Goal: Check status: Check status

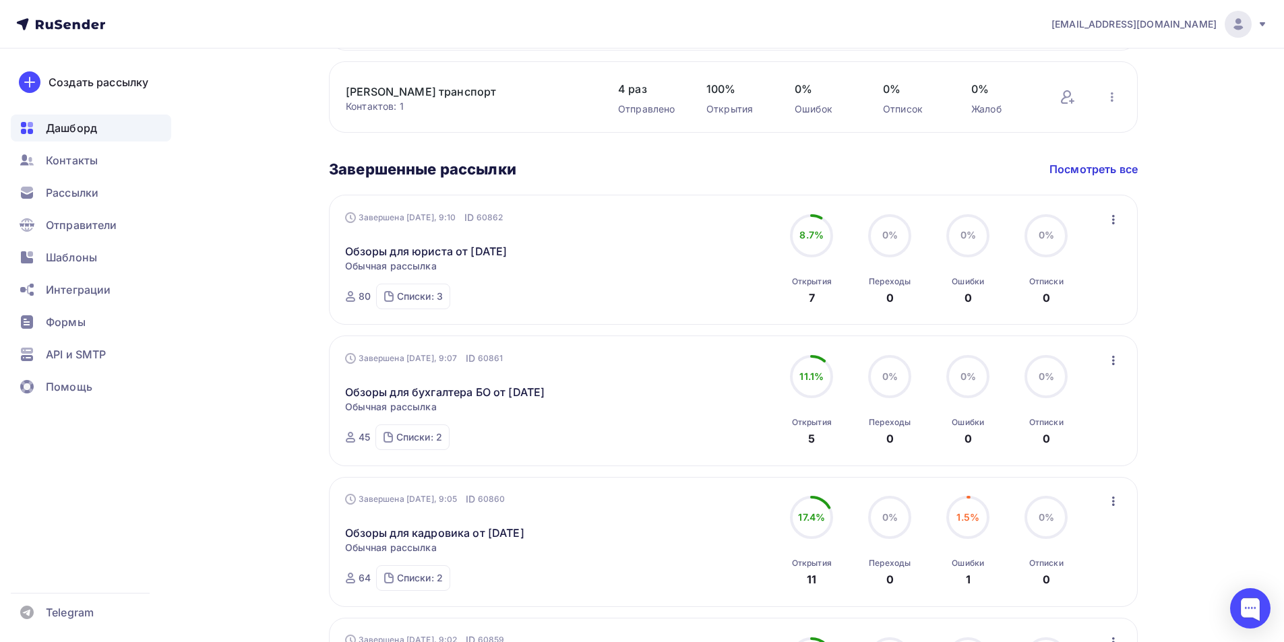
scroll to position [741, 0]
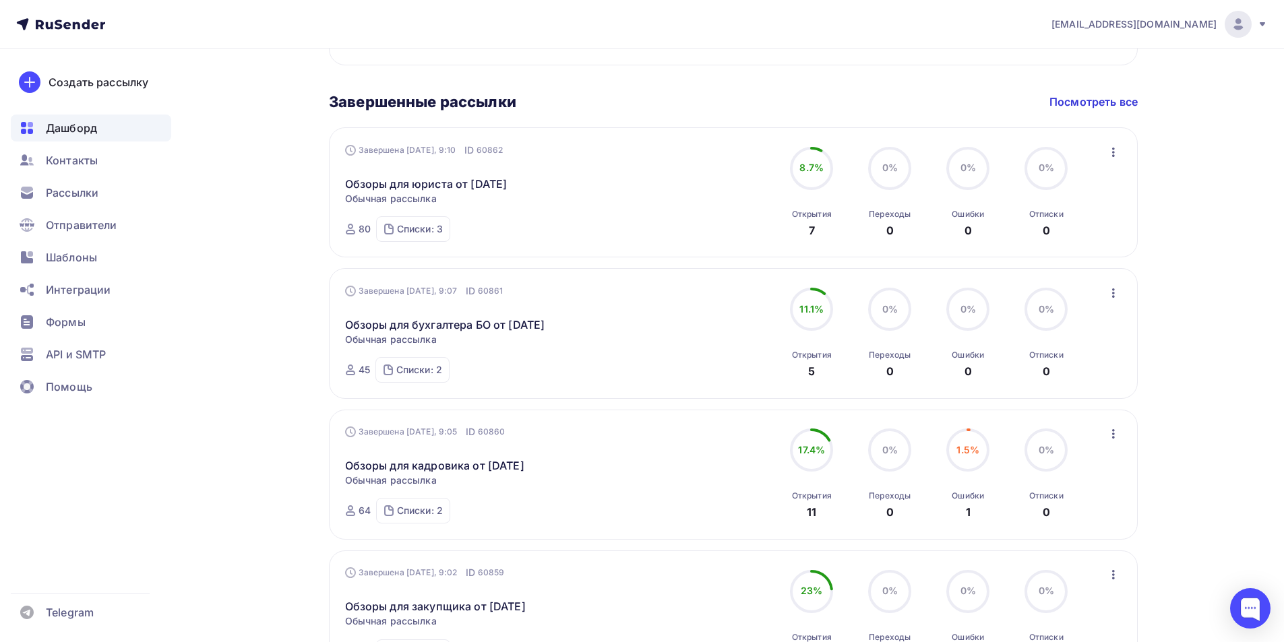
click at [1113, 435] on icon "button" at bounding box center [1113, 434] width 16 height 16
click at [1060, 468] on div "Статистика" at bounding box center [1052, 469] width 138 height 16
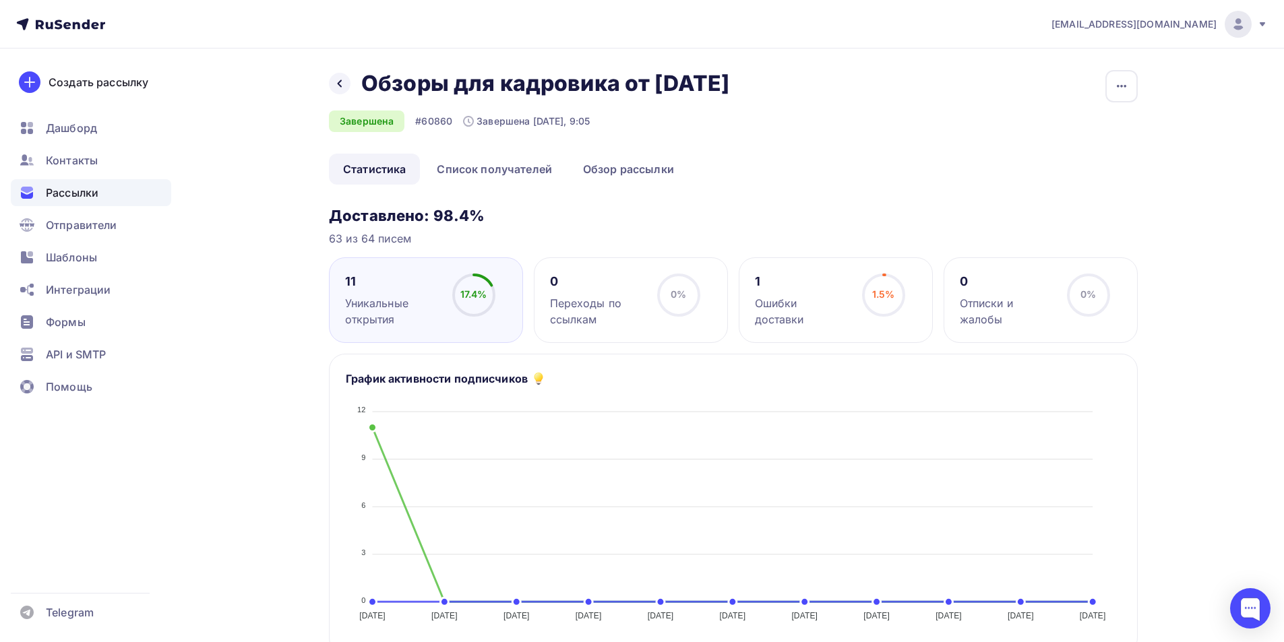
click at [823, 305] on div "Ошибки доставки" at bounding box center [802, 311] width 95 height 32
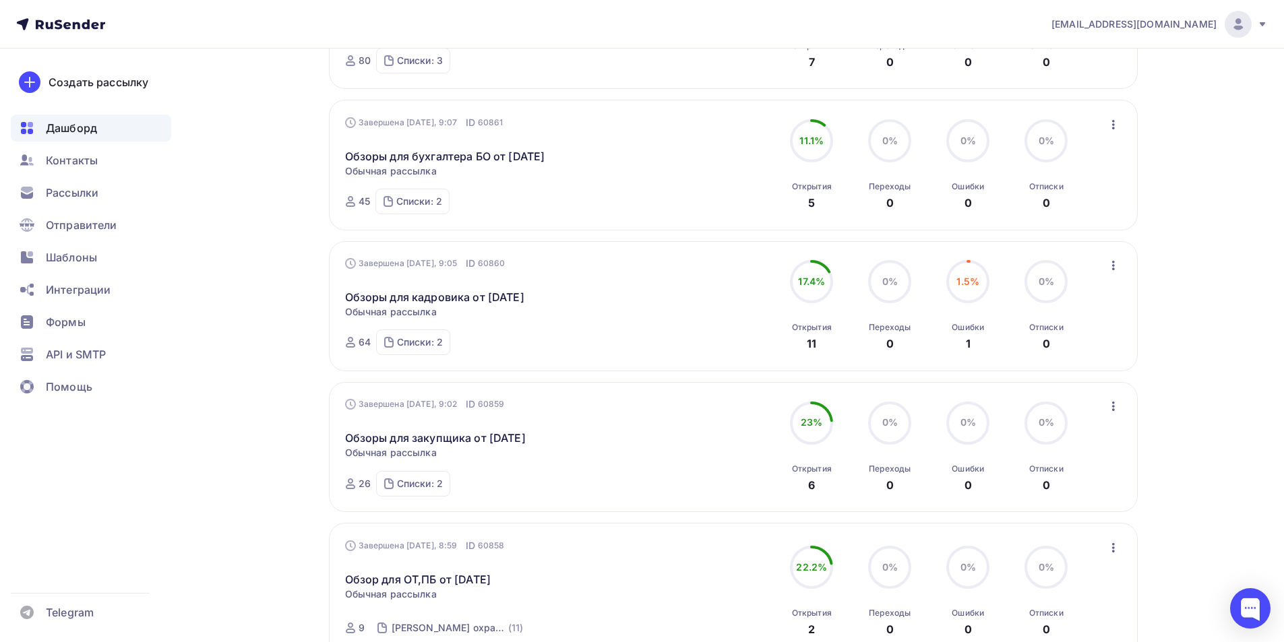
scroll to position [1112, 0]
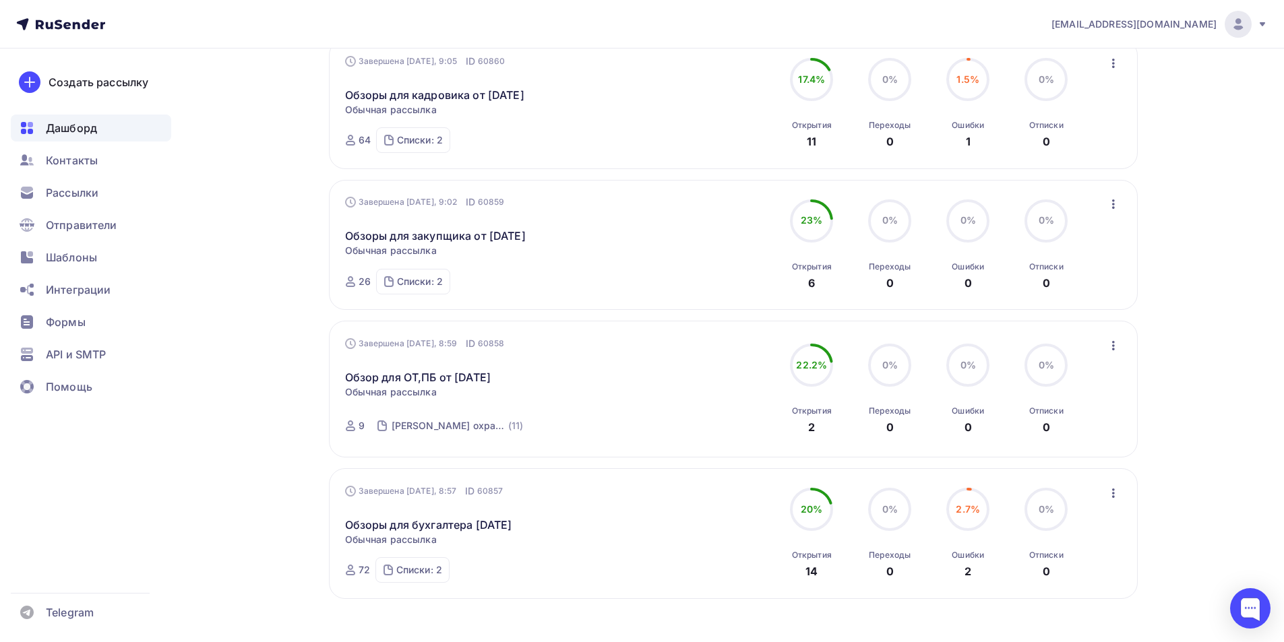
click at [1115, 496] on icon "button" at bounding box center [1113, 493] width 16 height 16
click at [1068, 528] on div "Статистика" at bounding box center [1052, 528] width 138 height 16
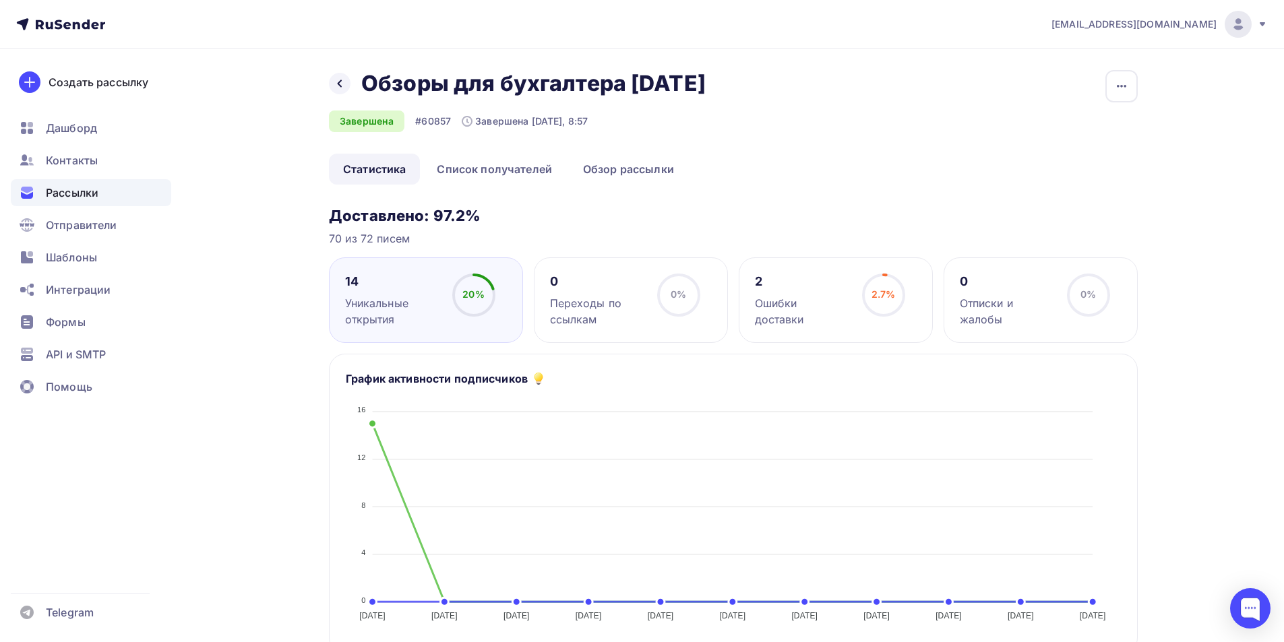
click at [805, 303] on div "Ошибки доставки" at bounding box center [802, 311] width 95 height 32
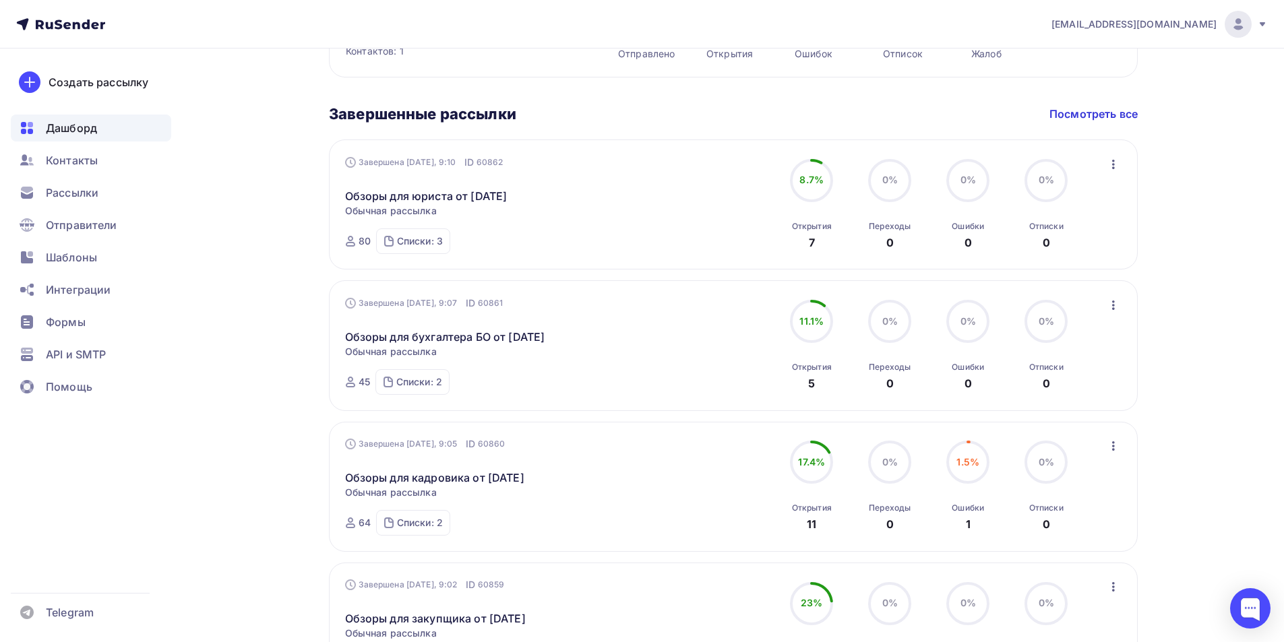
scroll to position [594, 0]
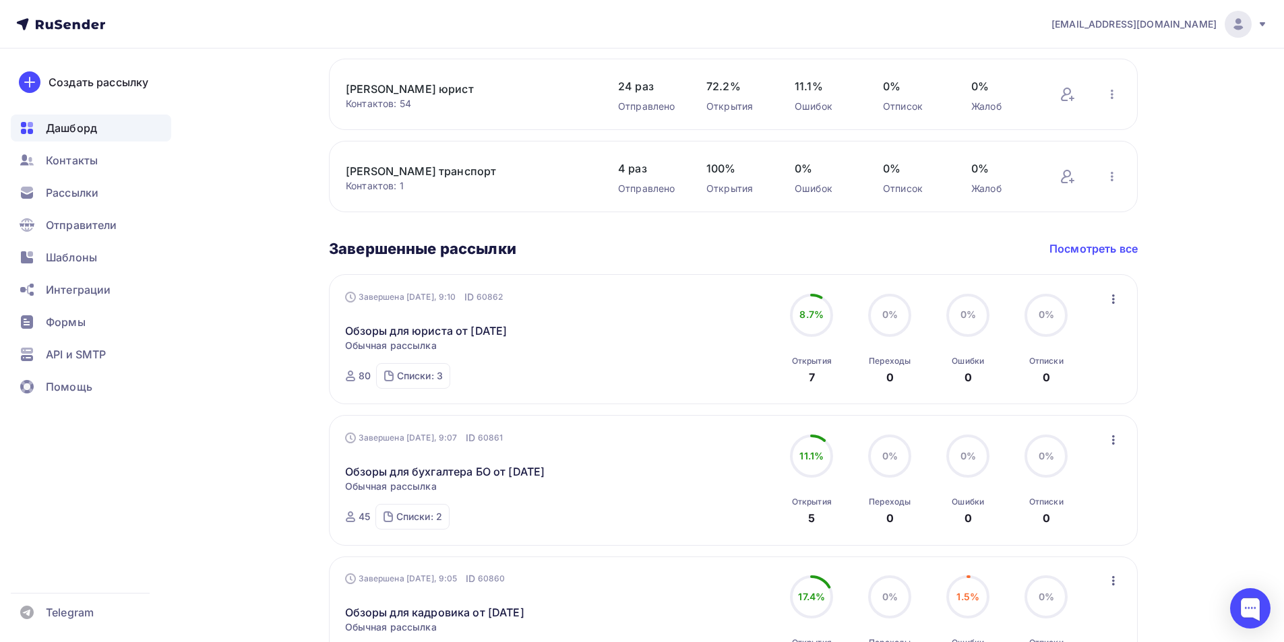
click at [1076, 247] on link "Посмотреть все" at bounding box center [1093, 249] width 88 height 16
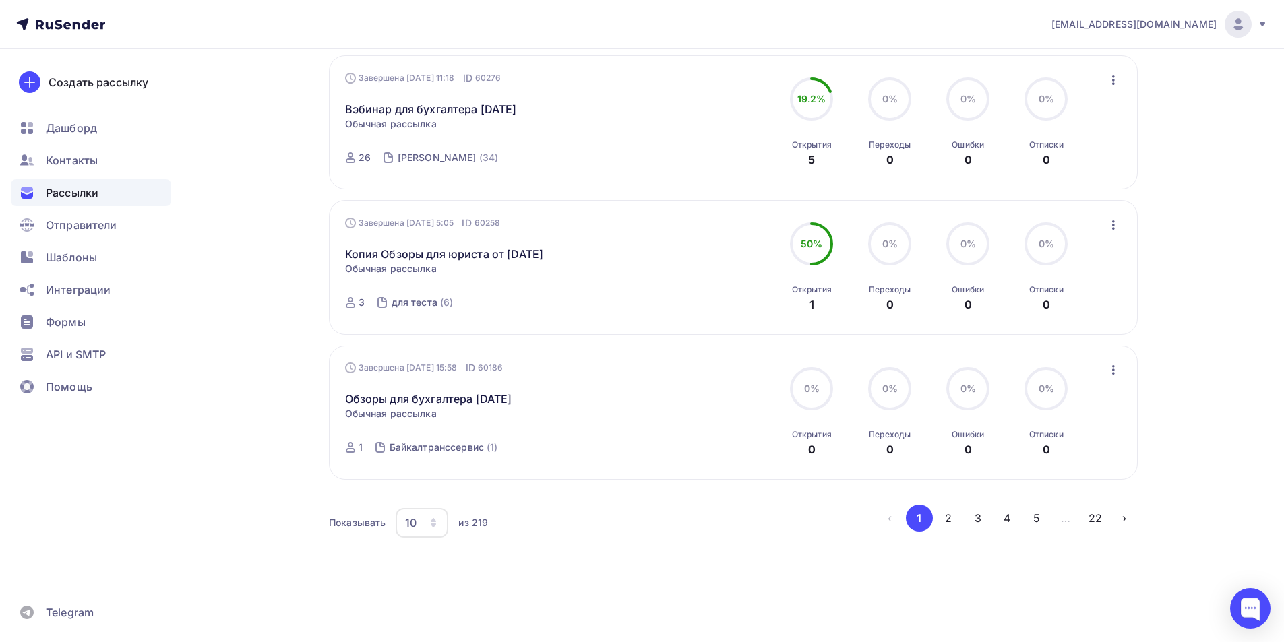
scroll to position [595, 0]
